Goal: Task Accomplishment & Management: Use online tool/utility

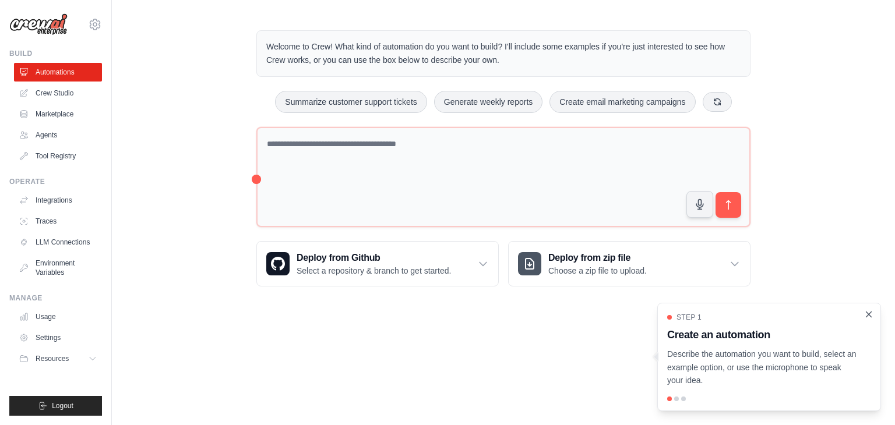
click at [867, 315] on icon "Close walkthrough" at bounding box center [868, 314] width 10 height 10
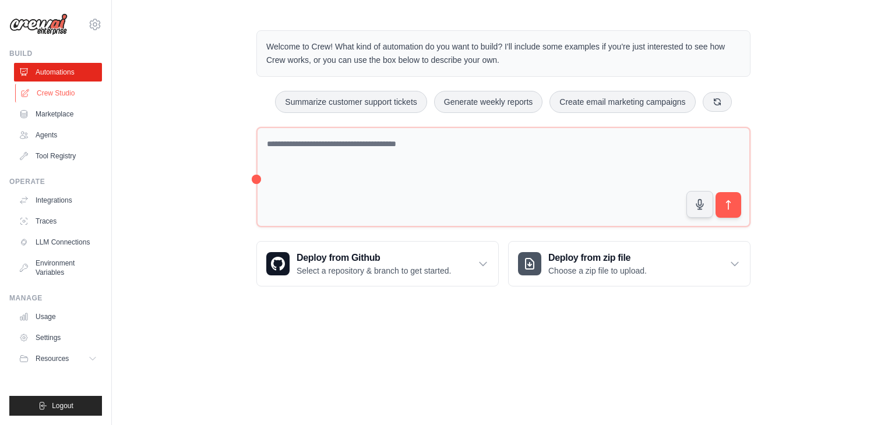
click at [58, 87] on link "Crew Studio" at bounding box center [59, 93] width 88 height 19
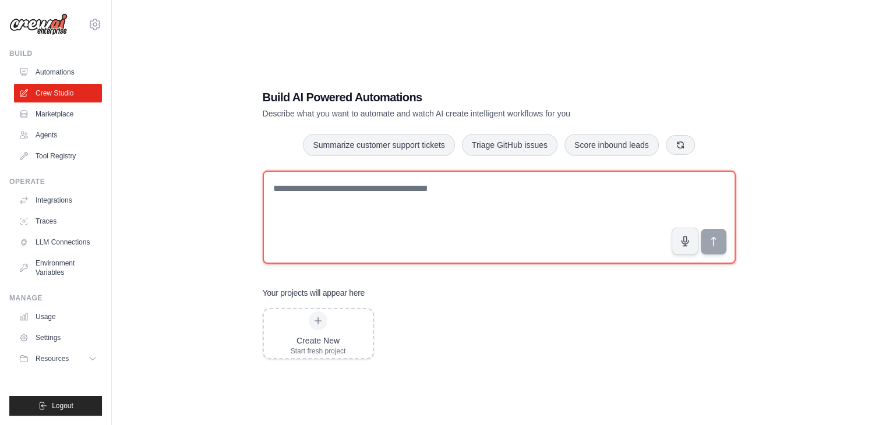
click at [324, 194] on textarea at bounding box center [499, 217] width 473 height 93
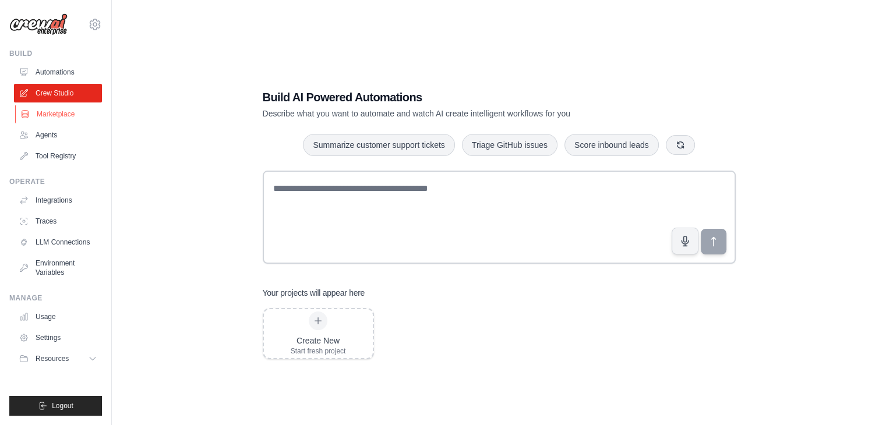
click at [51, 113] on link "Marketplace" at bounding box center [59, 114] width 88 height 19
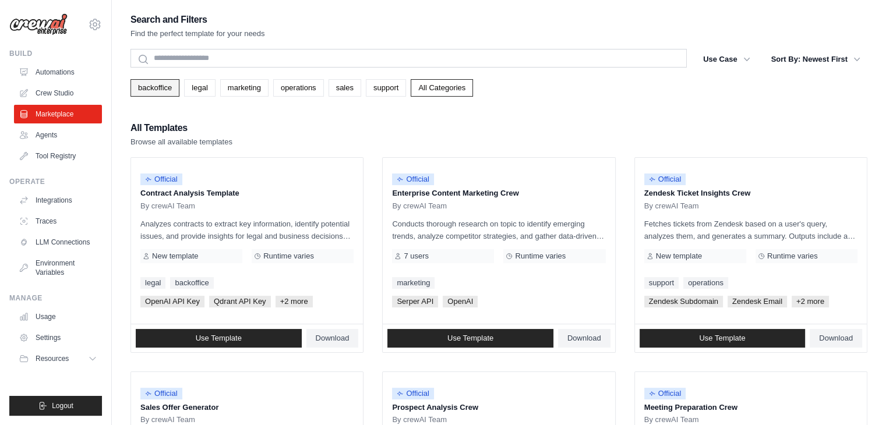
click at [148, 86] on link "backoffice" at bounding box center [154, 87] width 49 height 17
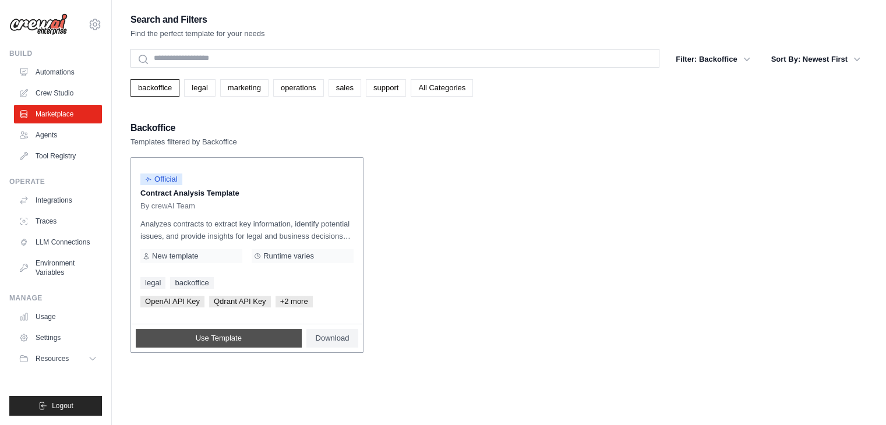
click at [211, 338] on span "Use Template" at bounding box center [219, 338] width 46 height 9
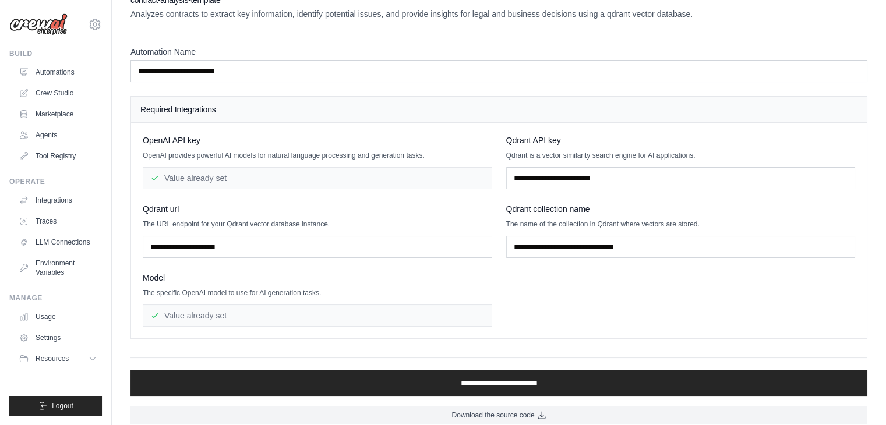
scroll to position [27, 0]
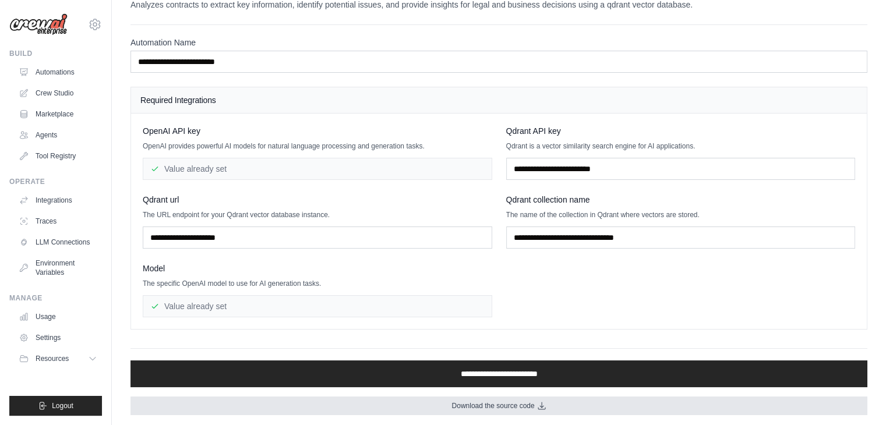
click at [503, 405] on span "Download the source code" at bounding box center [492, 405] width 83 height 9
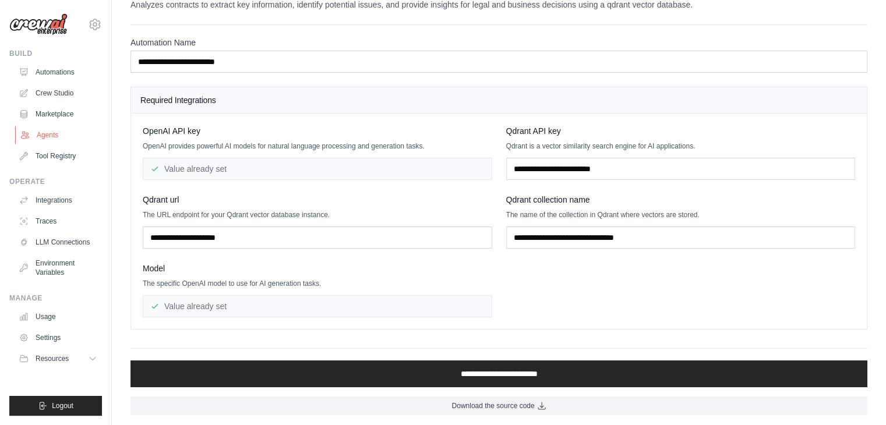
click at [40, 135] on link "Agents" at bounding box center [59, 135] width 88 height 19
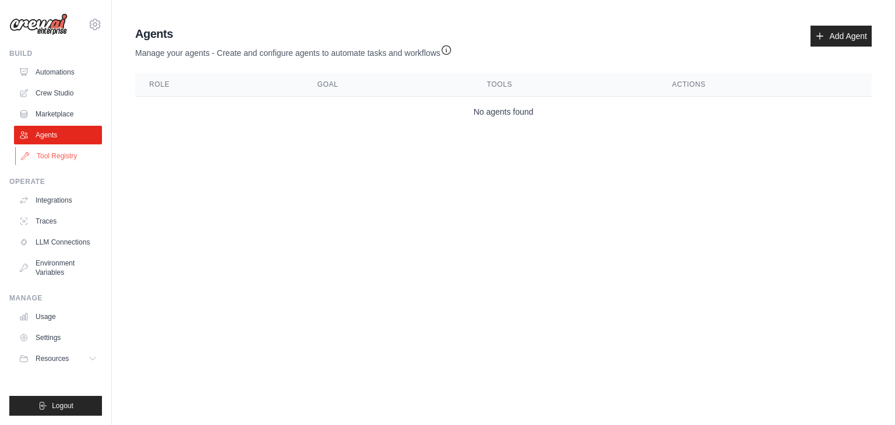
click at [57, 157] on link "Tool Registry" at bounding box center [59, 156] width 88 height 19
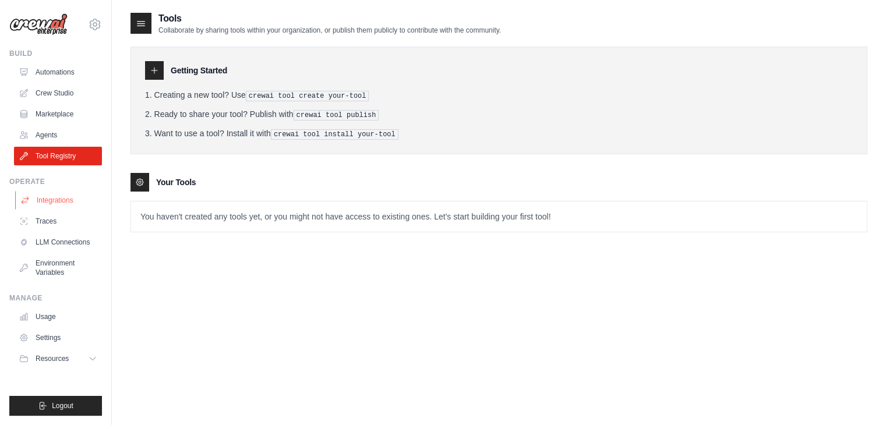
click at [51, 197] on link "Integrations" at bounding box center [59, 200] width 88 height 19
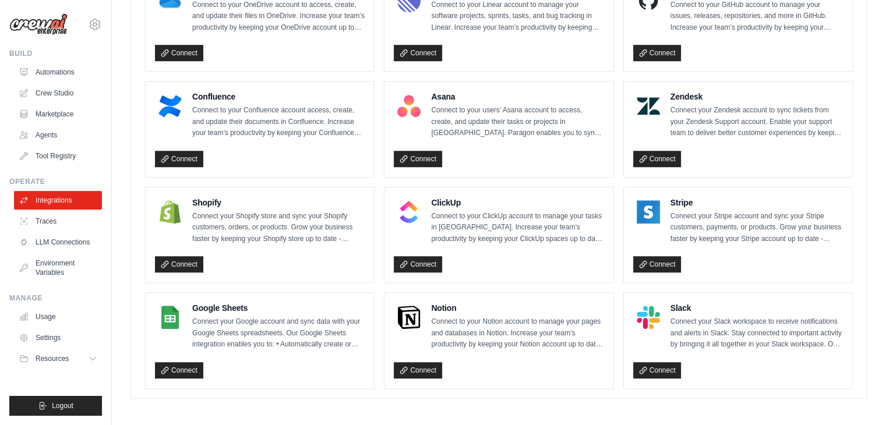
scroll to position [701, 0]
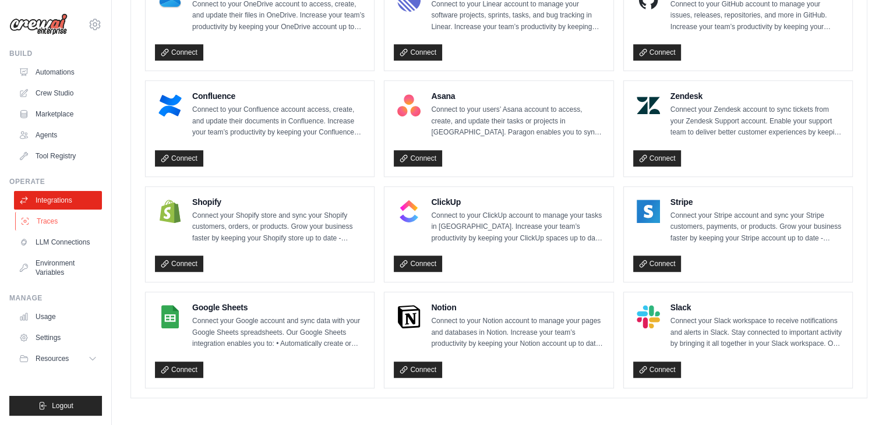
click at [41, 226] on link "Traces" at bounding box center [59, 221] width 88 height 19
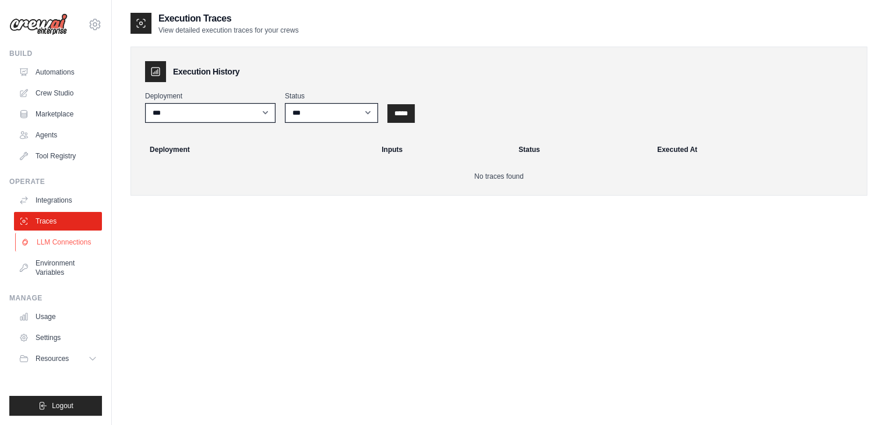
click at [66, 242] on link "LLM Connections" at bounding box center [59, 242] width 88 height 19
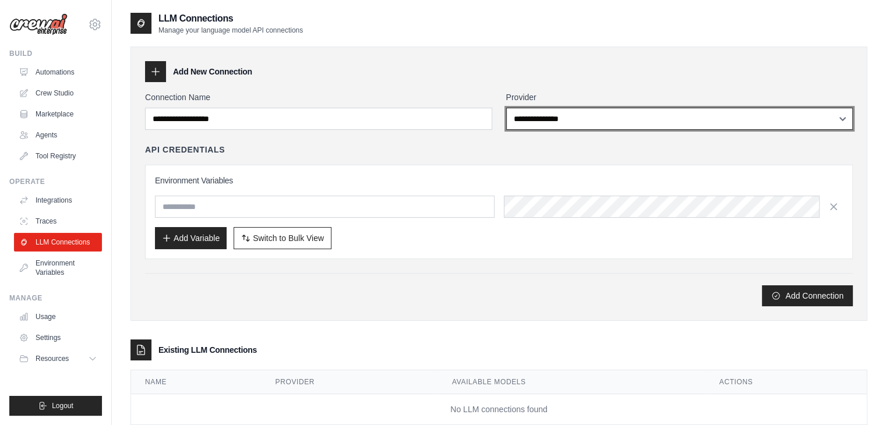
click at [818, 115] on select "**********" at bounding box center [679, 119] width 347 height 22
select select "******"
click at [506, 108] on select "**********" at bounding box center [679, 119] width 347 height 22
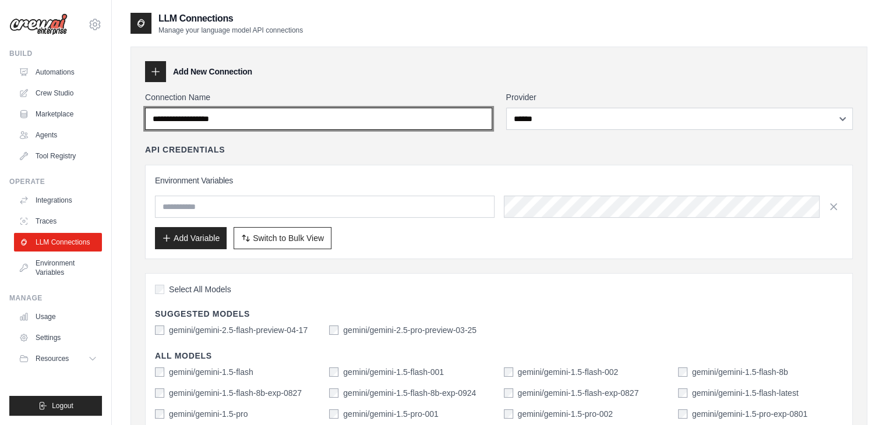
click at [451, 114] on input "Connection Name" at bounding box center [318, 119] width 347 height 22
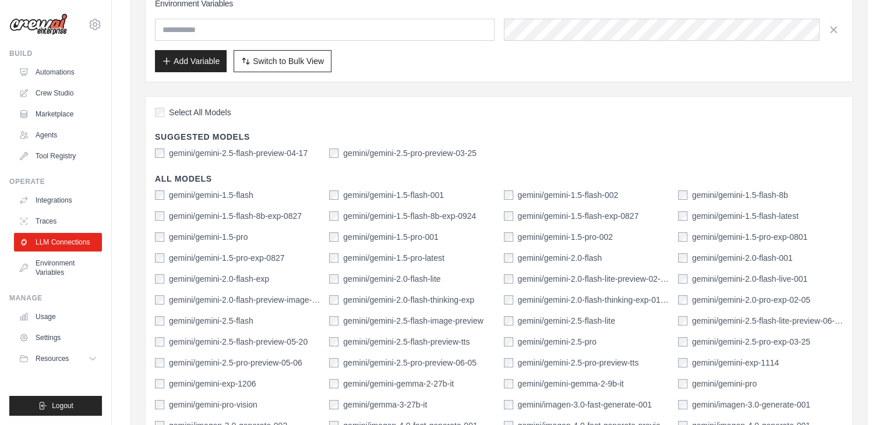
scroll to position [2, 0]
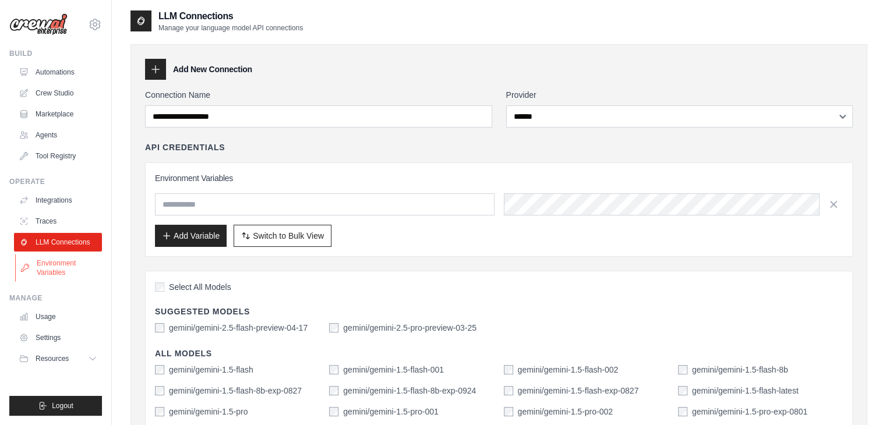
click at [47, 266] on link "Environment Variables" at bounding box center [59, 268] width 88 height 28
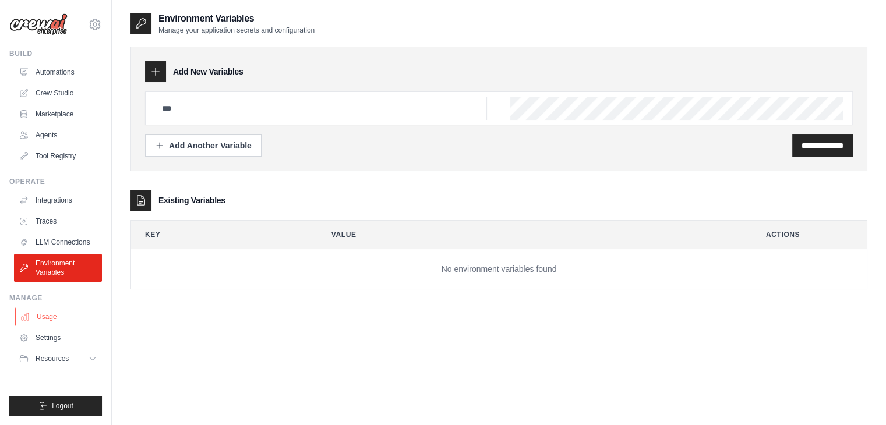
click at [49, 313] on link "Usage" at bounding box center [59, 317] width 88 height 19
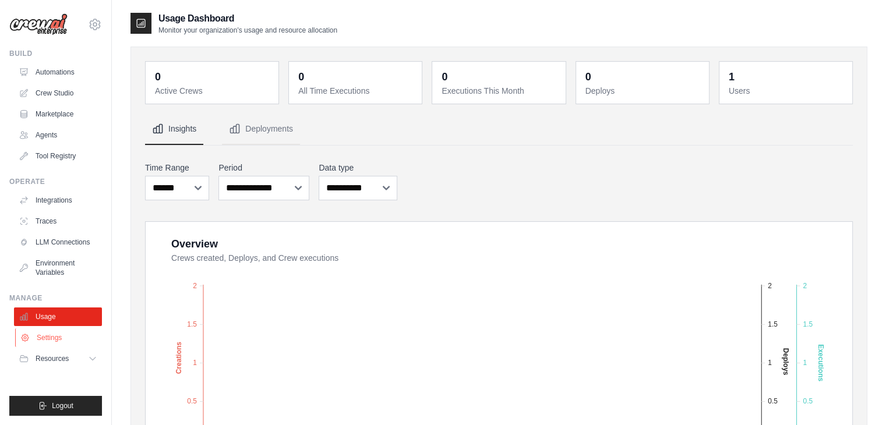
click at [48, 338] on link "Settings" at bounding box center [59, 338] width 88 height 19
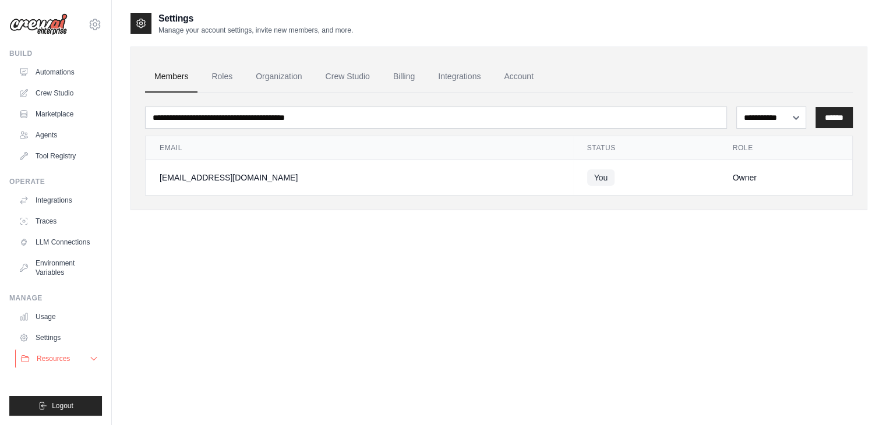
click at [51, 352] on button "Resources" at bounding box center [59, 359] width 88 height 19
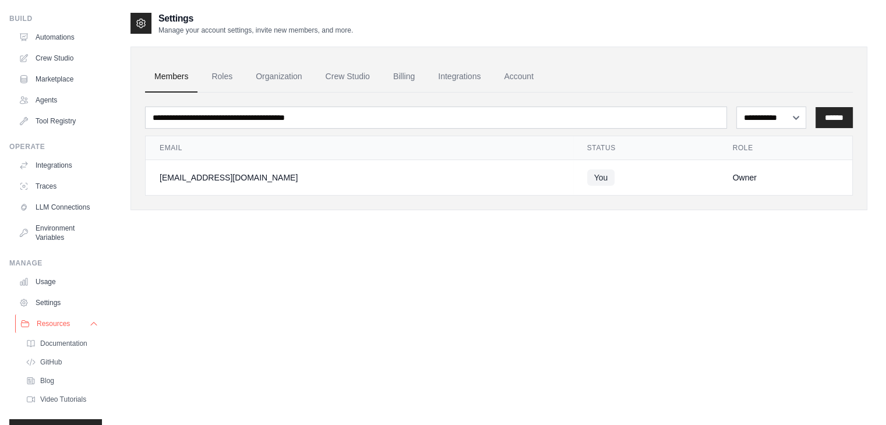
scroll to position [68, 0]
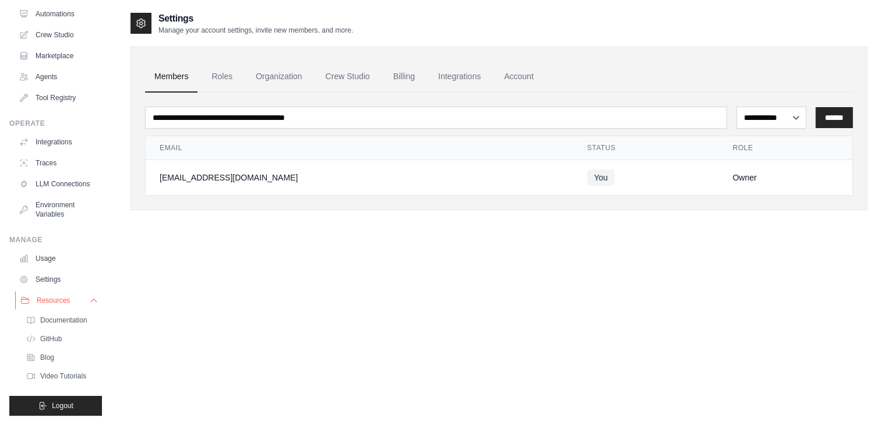
click at [89, 299] on icon at bounding box center [93, 300] width 9 height 9
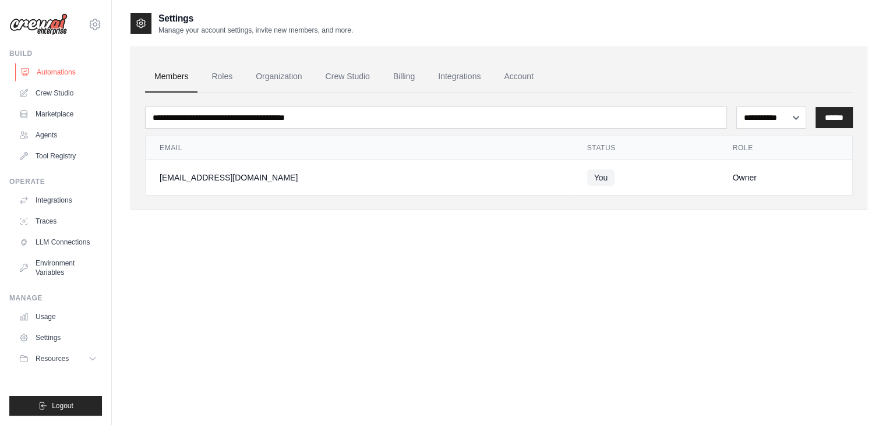
click at [52, 68] on link "Automations" at bounding box center [59, 72] width 88 height 19
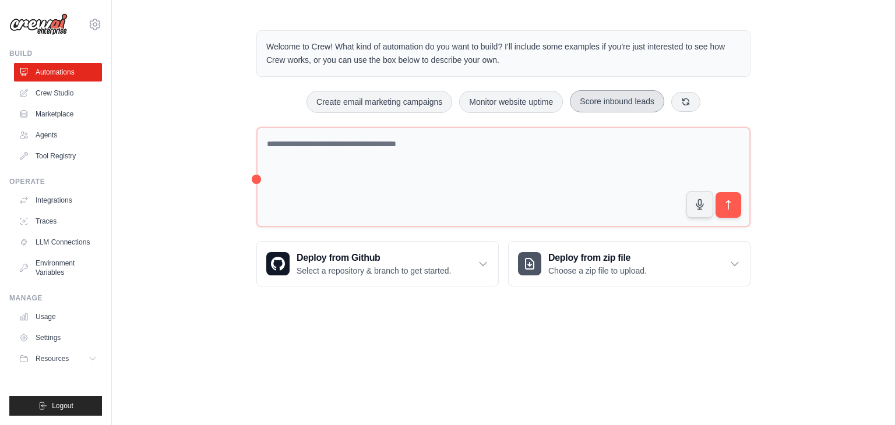
click at [600, 105] on button "Score inbound leads" at bounding box center [617, 101] width 94 height 22
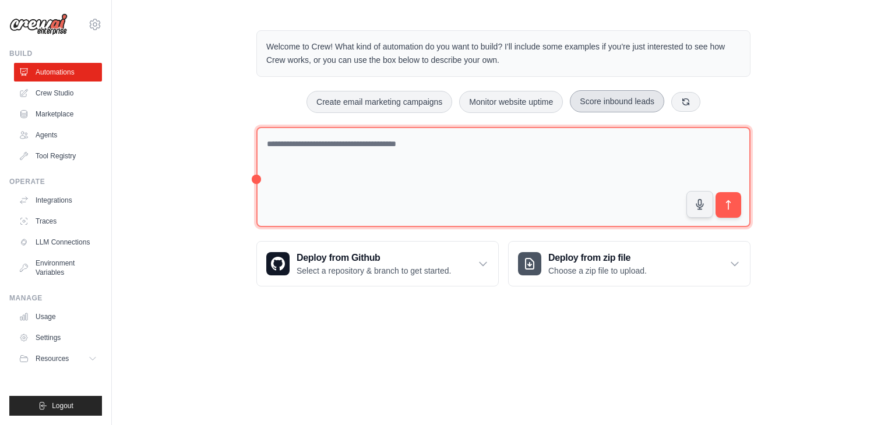
type textarea "**********"
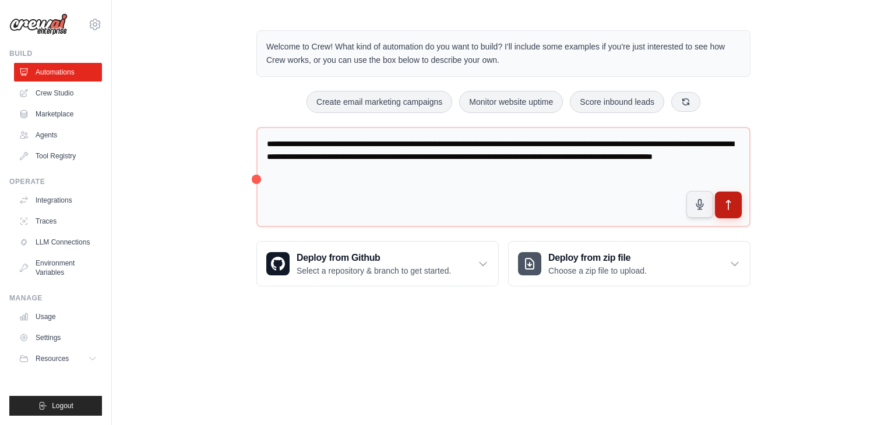
click at [729, 203] on icon "submit" at bounding box center [728, 205] width 12 height 12
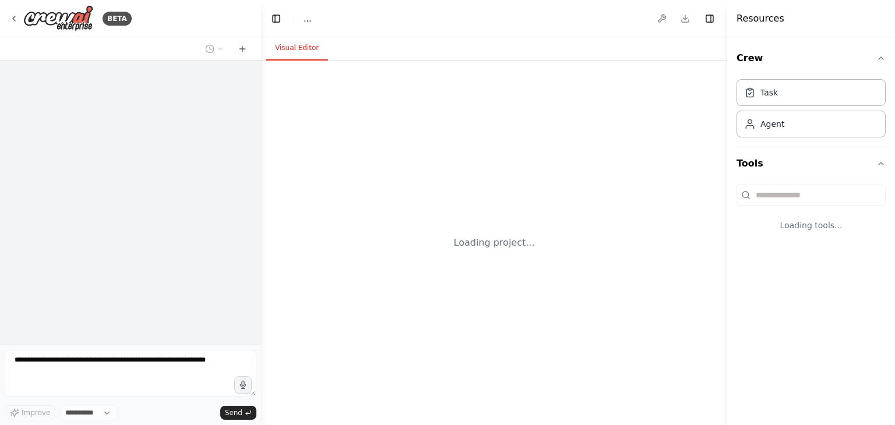
select select "****"
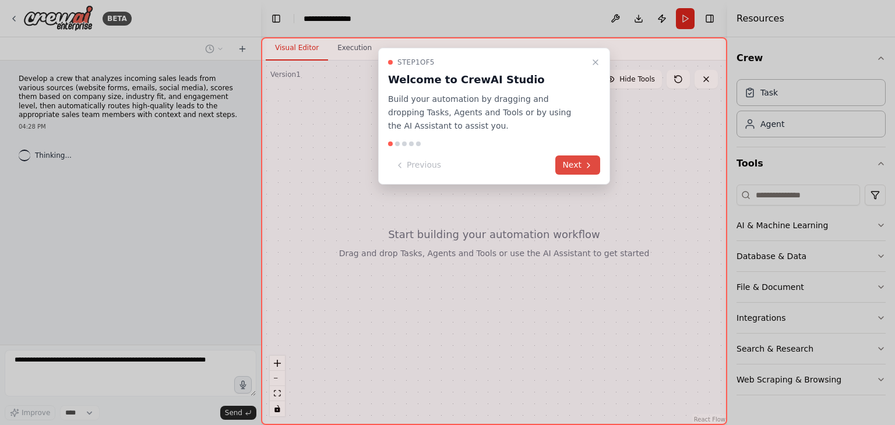
click at [573, 165] on button "Next" at bounding box center [577, 165] width 45 height 19
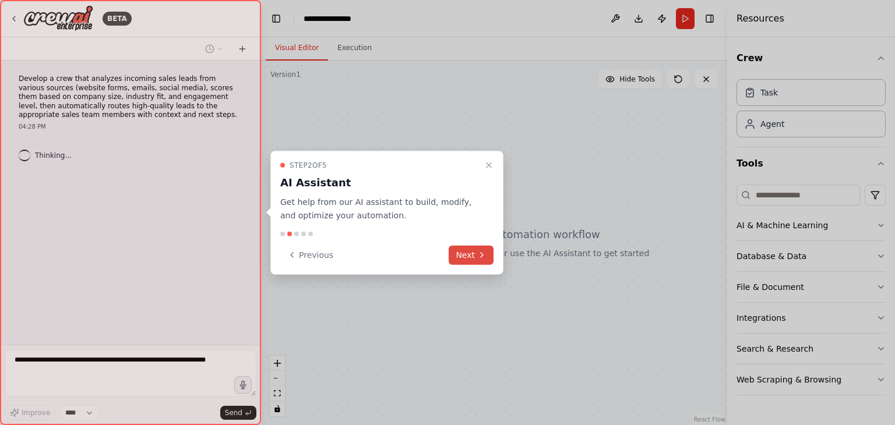
click at [480, 255] on icon at bounding box center [481, 254] width 9 height 9
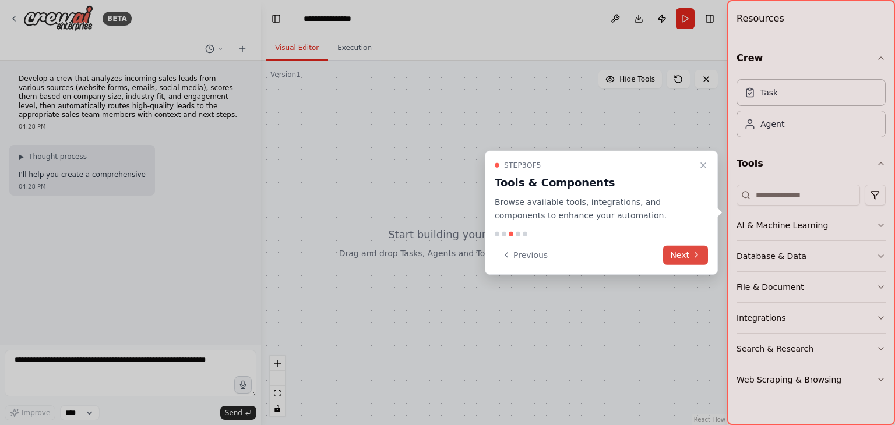
click at [678, 258] on button "Next" at bounding box center [685, 254] width 45 height 19
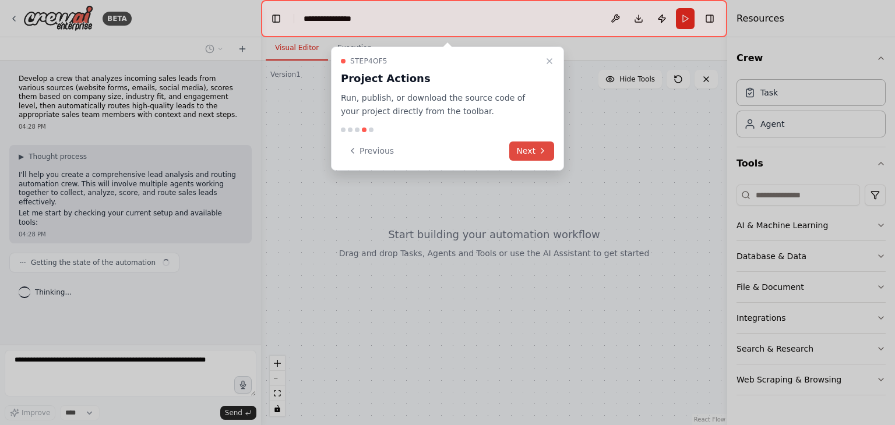
click at [517, 150] on button "Next" at bounding box center [531, 151] width 45 height 19
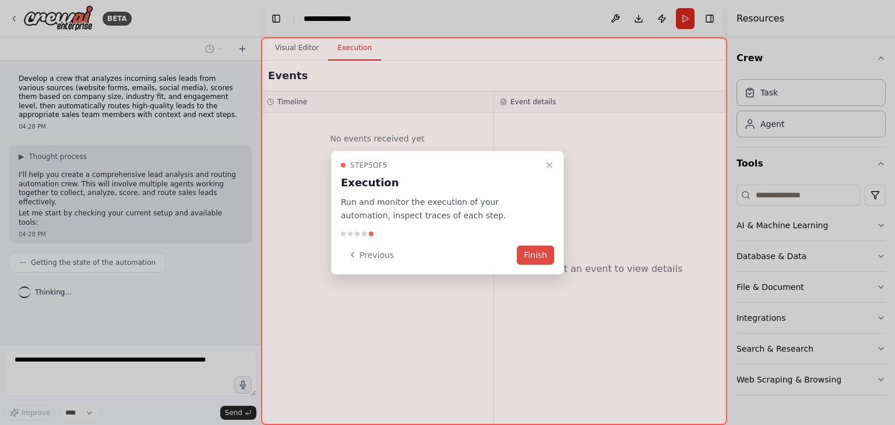
click at [538, 256] on button "Finish" at bounding box center [535, 254] width 37 height 19
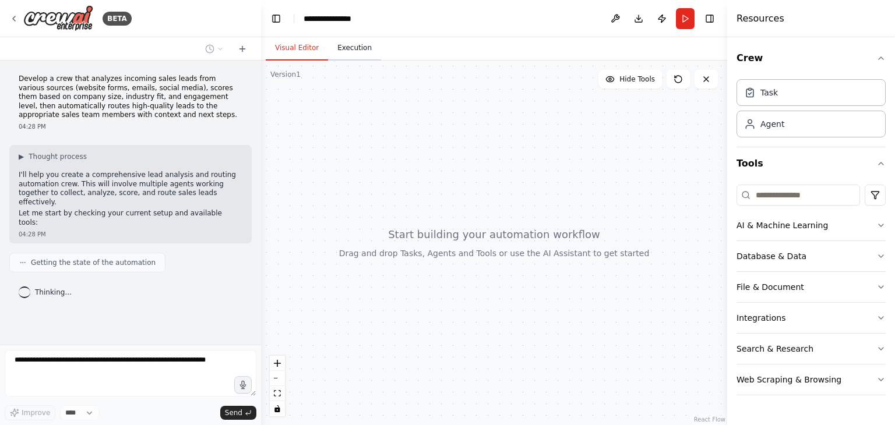
click at [350, 50] on button "Execution" at bounding box center [354, 48] width 53 height 24
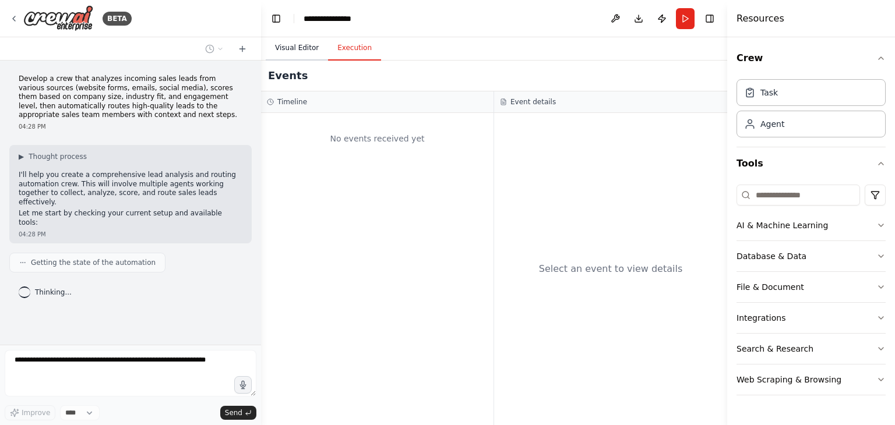
click at [290, 50] on button "Visual Editor" at bounding box center [297, 48] width 62 height 24
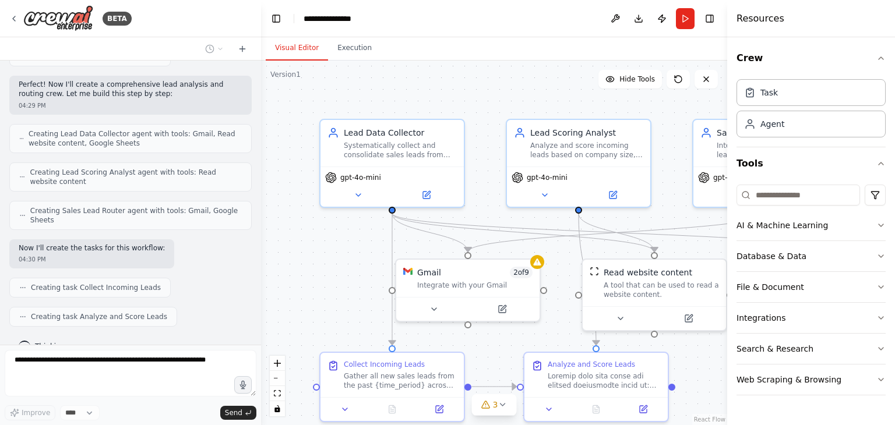
scroll to position [409, 0]
